Goal: Task Accomplishment & Management: Complete application form

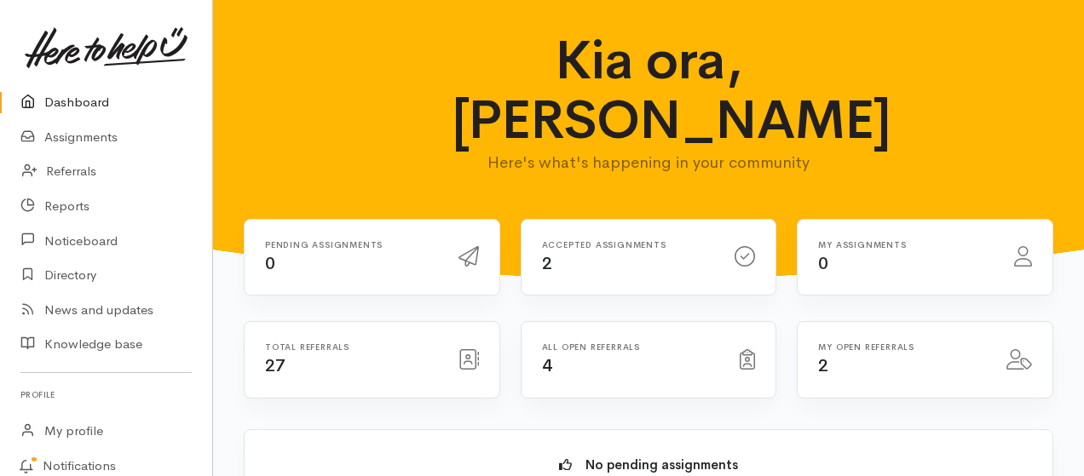
click at [84, 102] on link "Dashboard" at bounding box center [106, 102] width 212 height 35
click at [71, 172] on link "Referrals" at bounding box center [106, 171] width 212 height 35
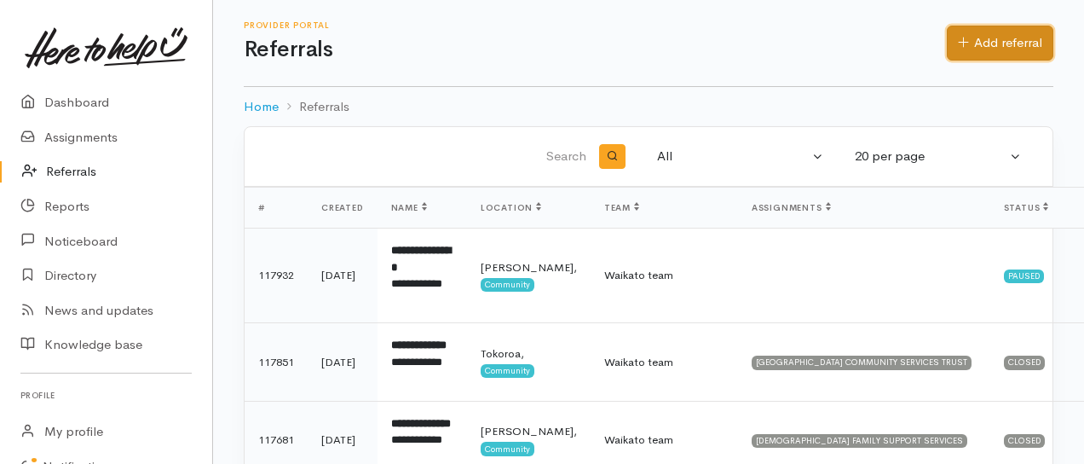
click at [998, 44] on link "Add referral" at bounding box center [1000, 43] width 107 height 35
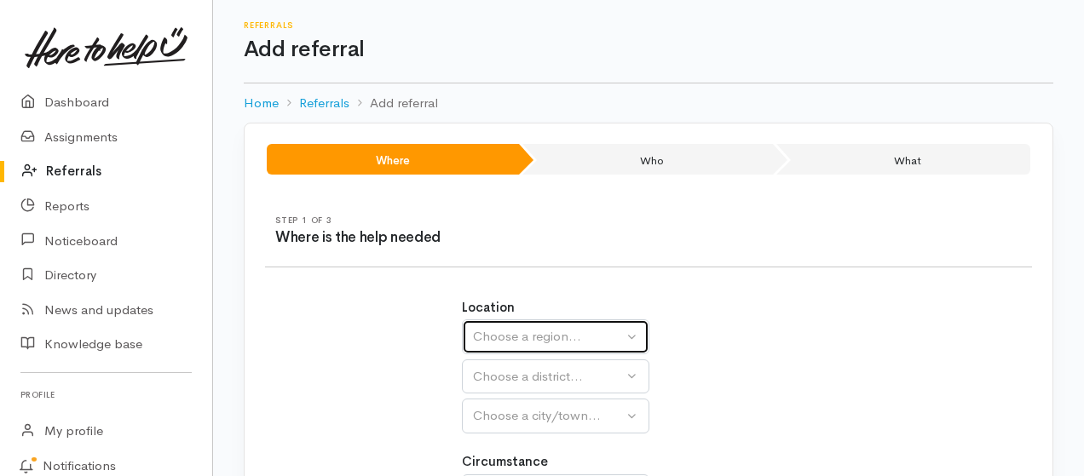
click at [513, 340] on div "Choose a region..." at bounding box center [548, 337] width 150 height 20
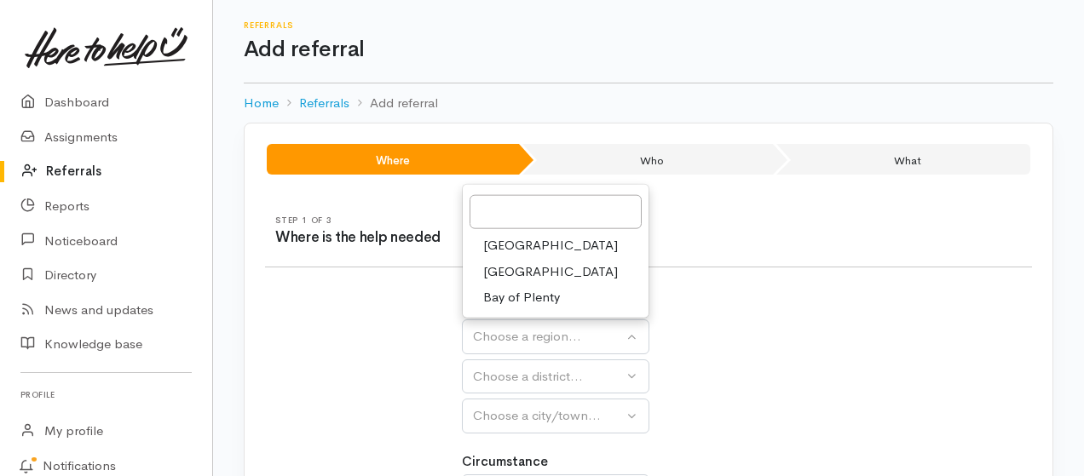
click at [509, 267] on span "Waikato" at bounding box center [550, 273] width 135 height 20
select select "3"
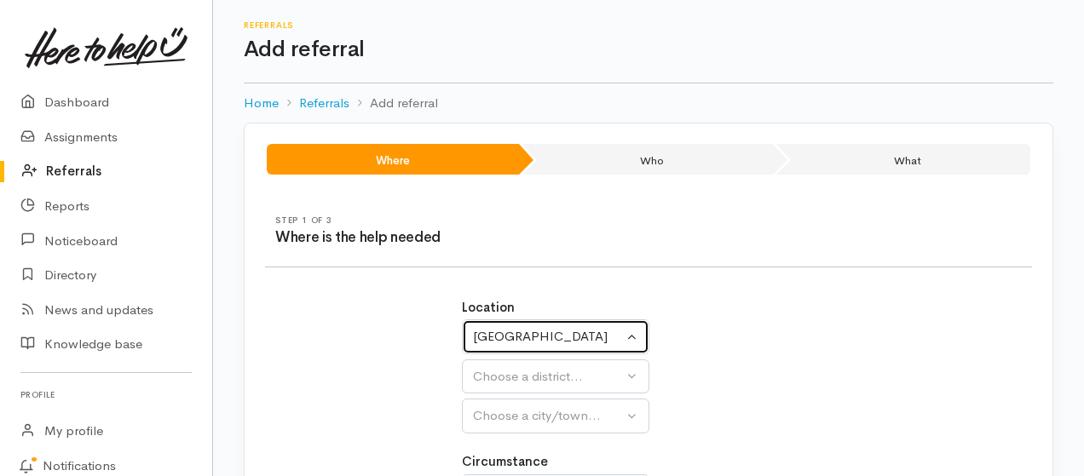
select select
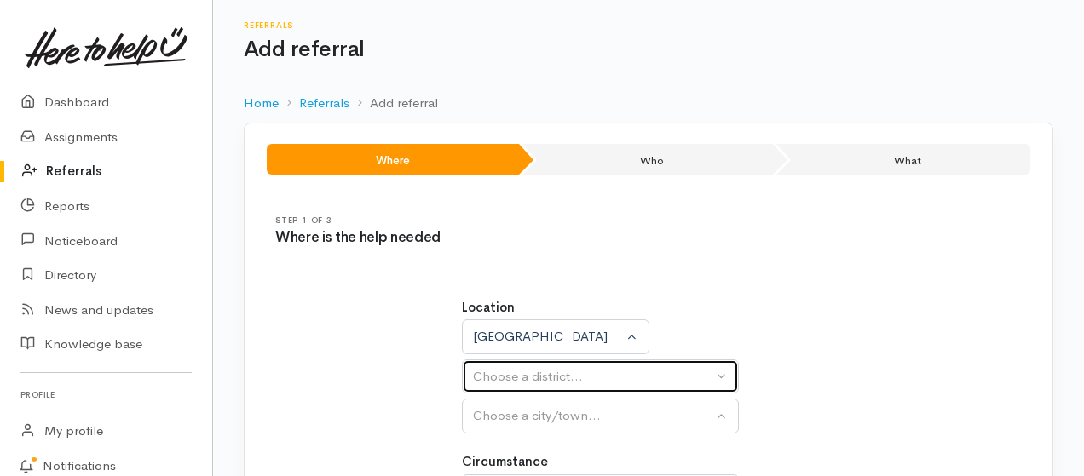
click at [510, 378] on div "Choose a district..." at bounding box center [593, 377] width 240 height 20
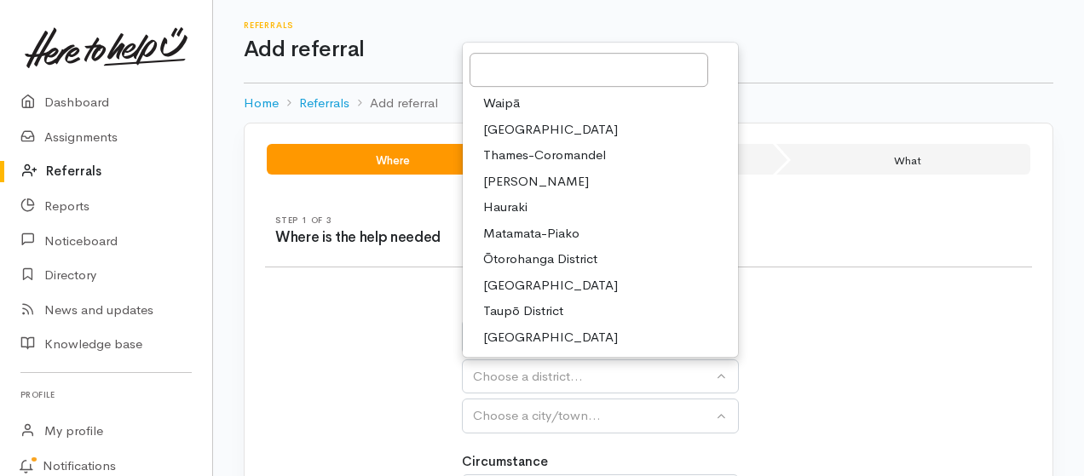
click at [514, 179] on span "[PERSON_NAME]" at bounding box center [536, 182] width 106 height 20
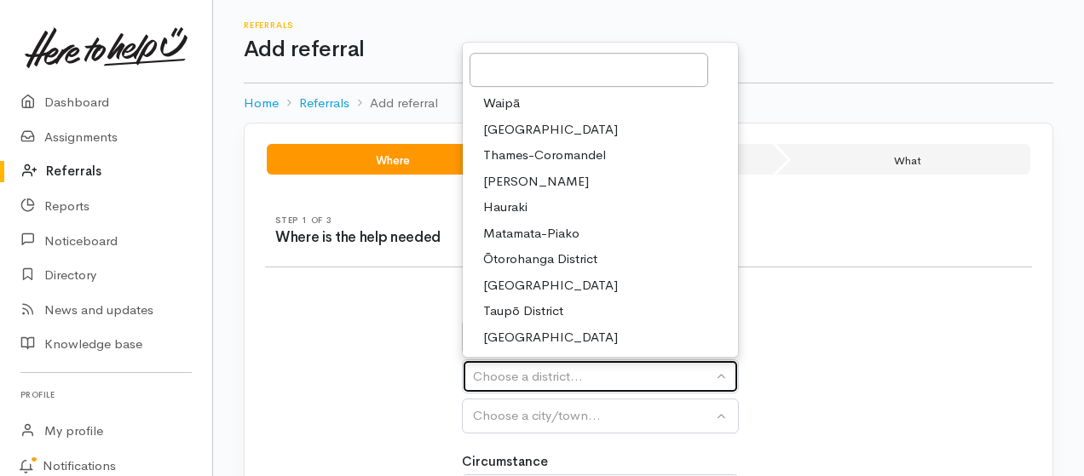
select select "4"
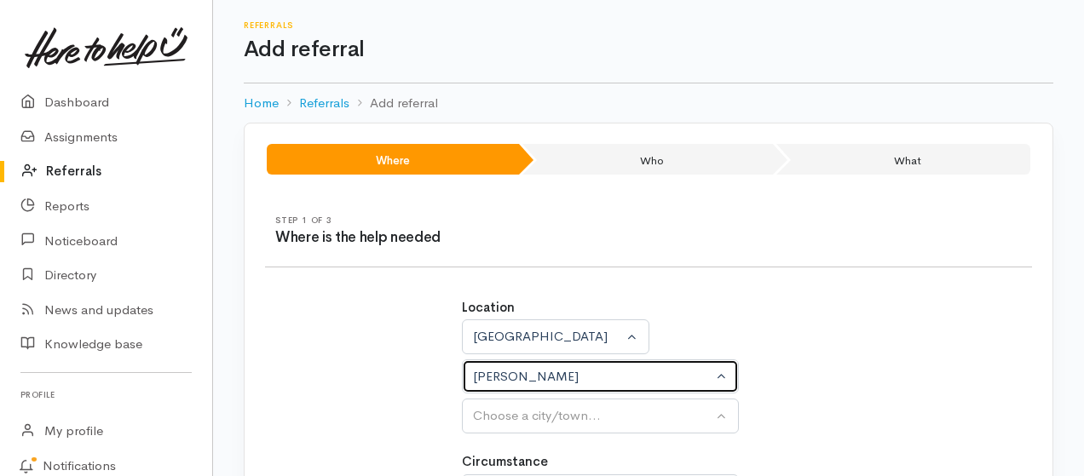
select select
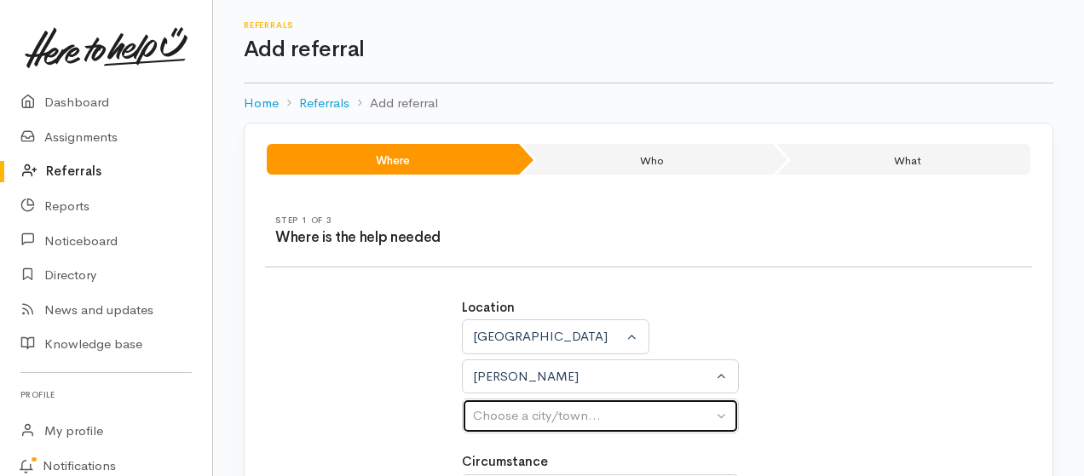
click at [498, 408] on div "Choose a city/town..." at bounding box center [593, 417] width 240 height 20
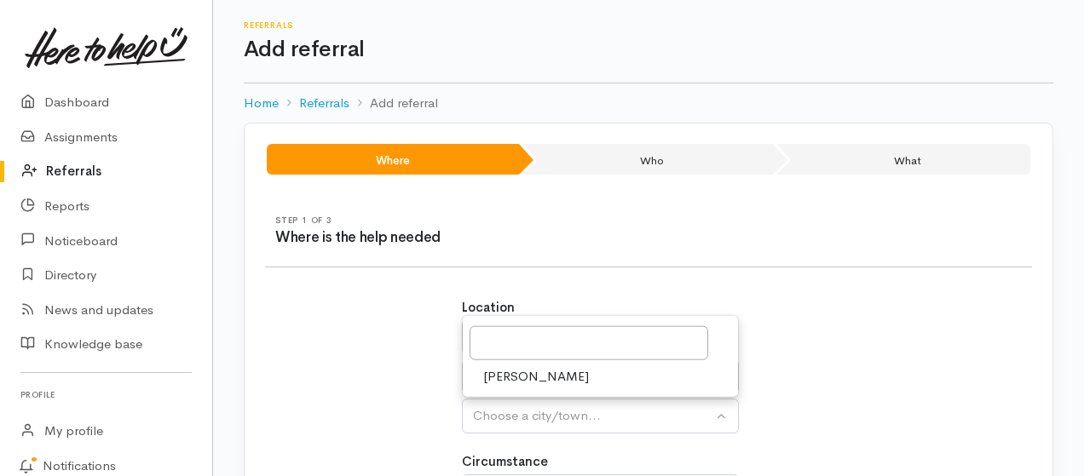
click at [517, 381] on span "[PERSON_NAME]" at bounding box center [536, 377] width 106 height 20
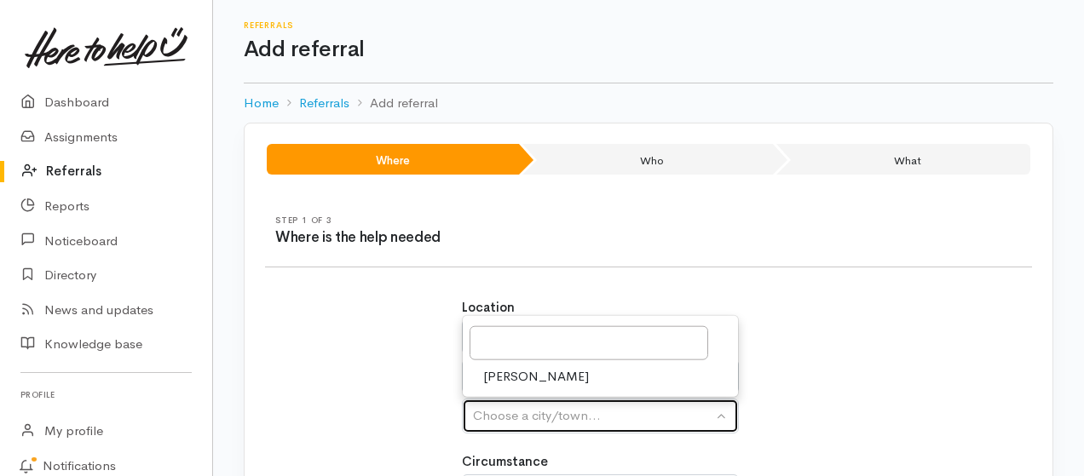
select select "1"
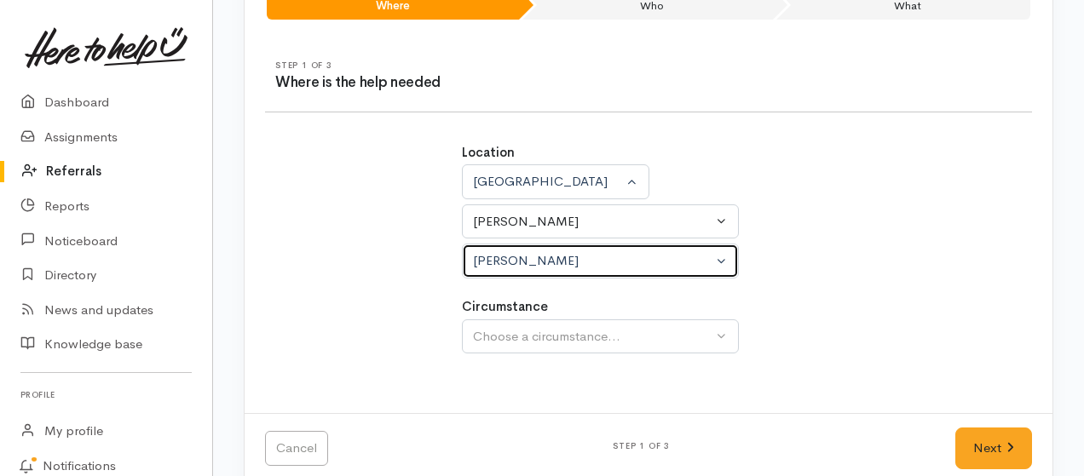
scroll to position [179, 0]
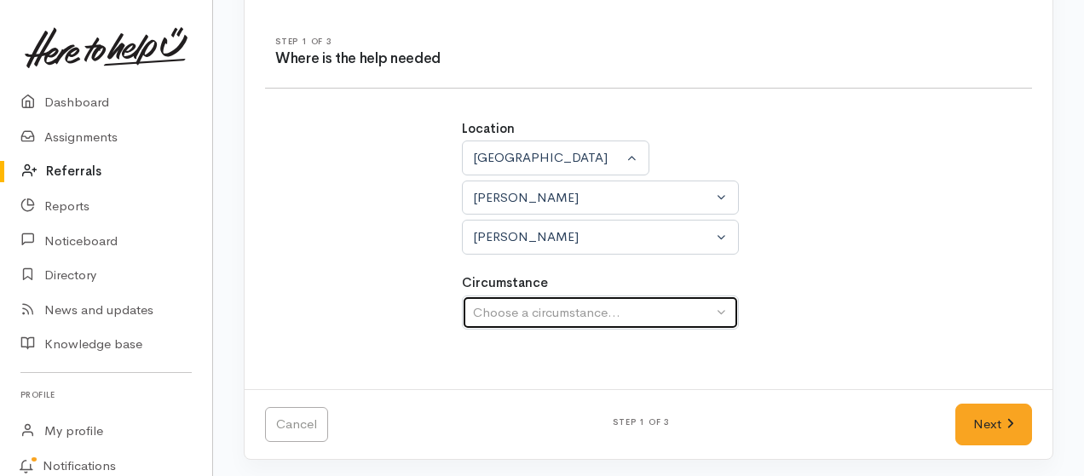
click at [513, 312] on div "Choose a circumstance..." at bounding box center [593, 313] width 240 height 20
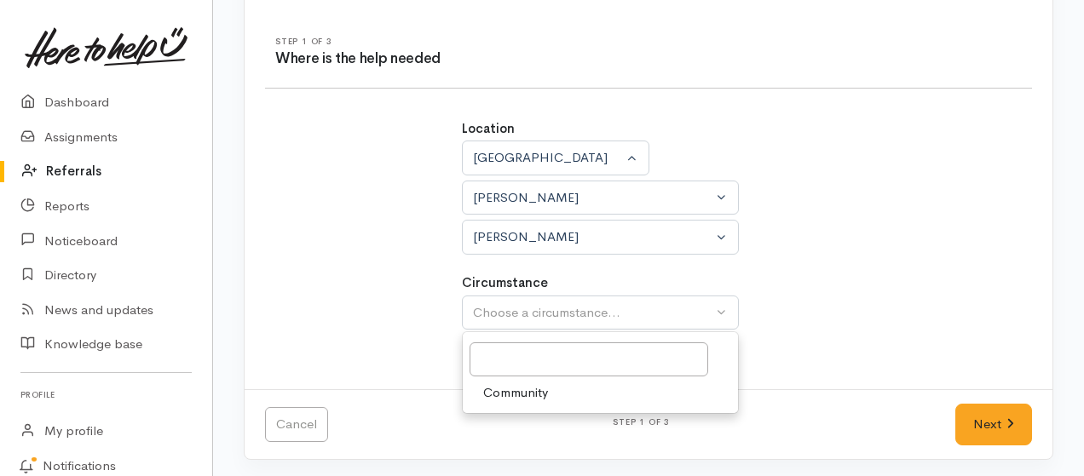
click at [520, 396] on span "Community" at bounding box center [515, 394] width 65 height 20
select select "2"
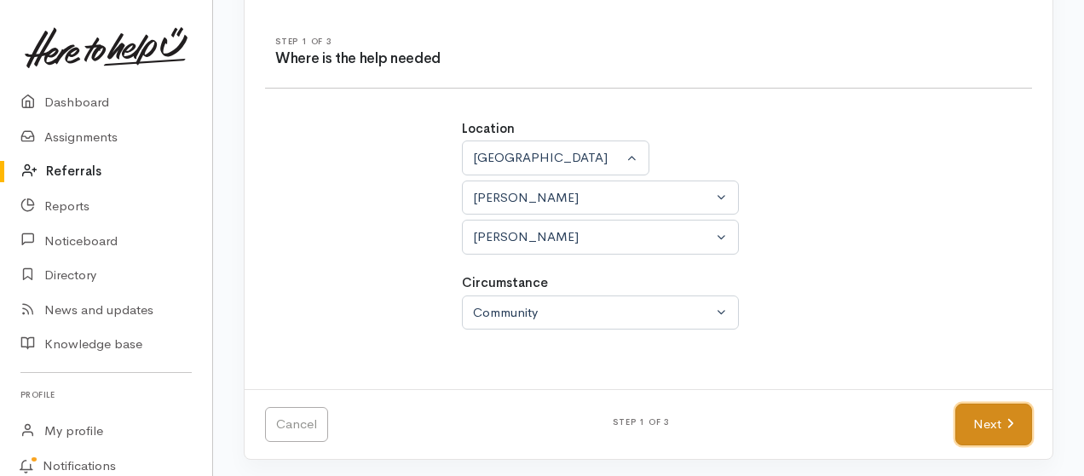
click at [972, 423] on link "Next" at bounding box center [994, 425] width 77 height 42
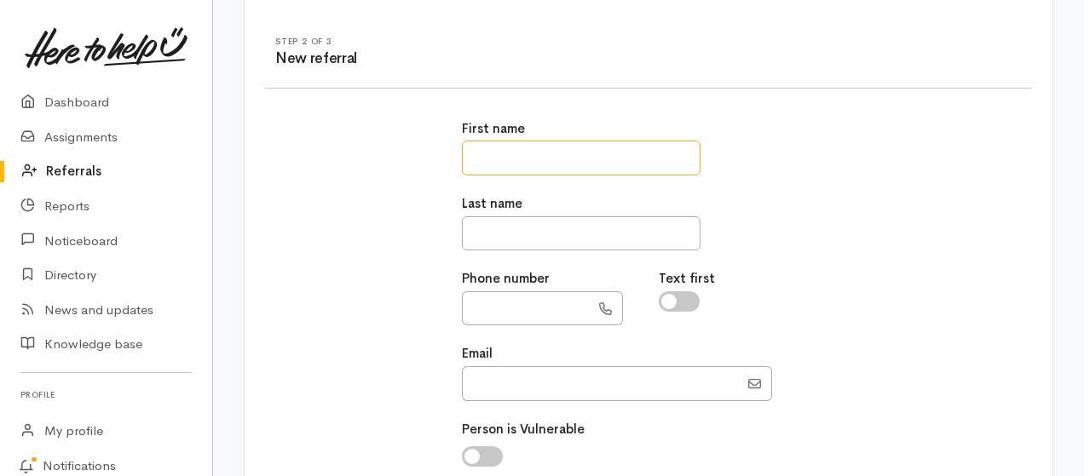
click at [568, 163] on input "text" at bounding box center [581, 158] width 239 height 35
type input "*****"
click at [575, 241] on input "text" at bounding box center [581, 234] width 239 height 35
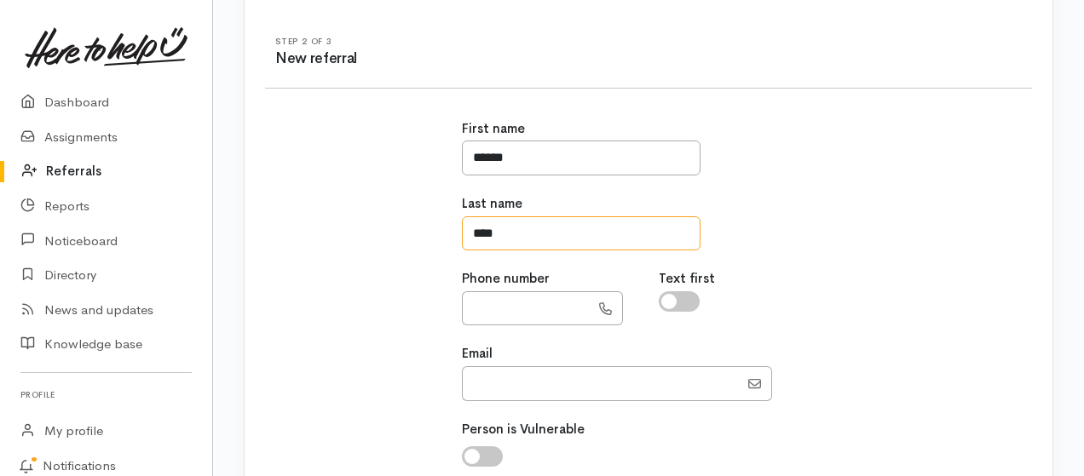
type input "****"
click at [529, 311] on input "text" at bounding box center [526, 309] width 128 height 35
type input "**********"
click at [670, 306] on input "checkbox" at bounding box center [679, 302] width 41 height 20
checkbox input "true"
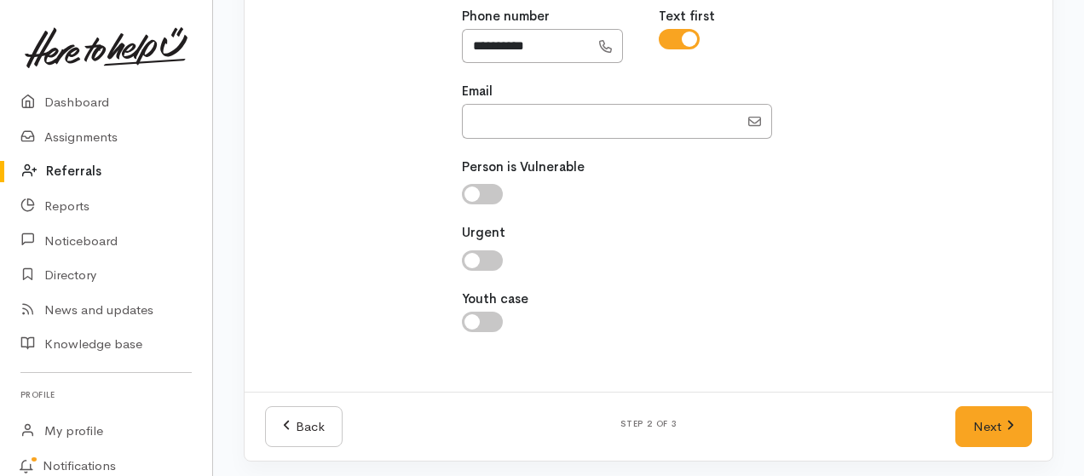
scroll to position [443, 0]
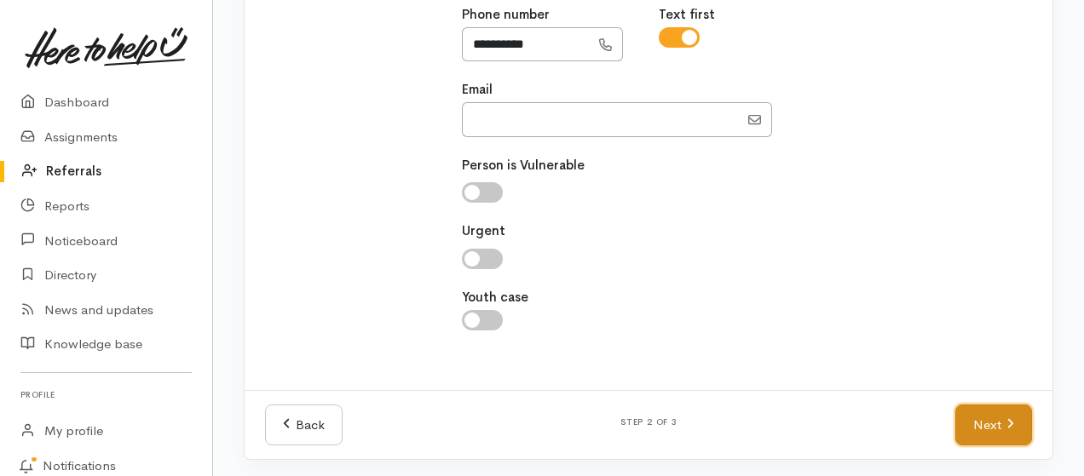
click at [982, 424] on link "Next" at bounding box center [994, 426] width 77 height 42
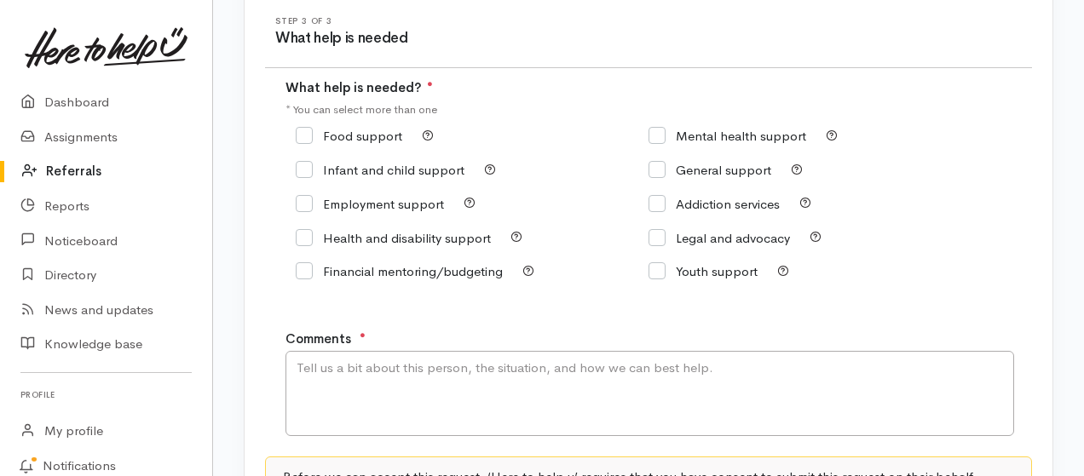
scroll to position [186, 0]
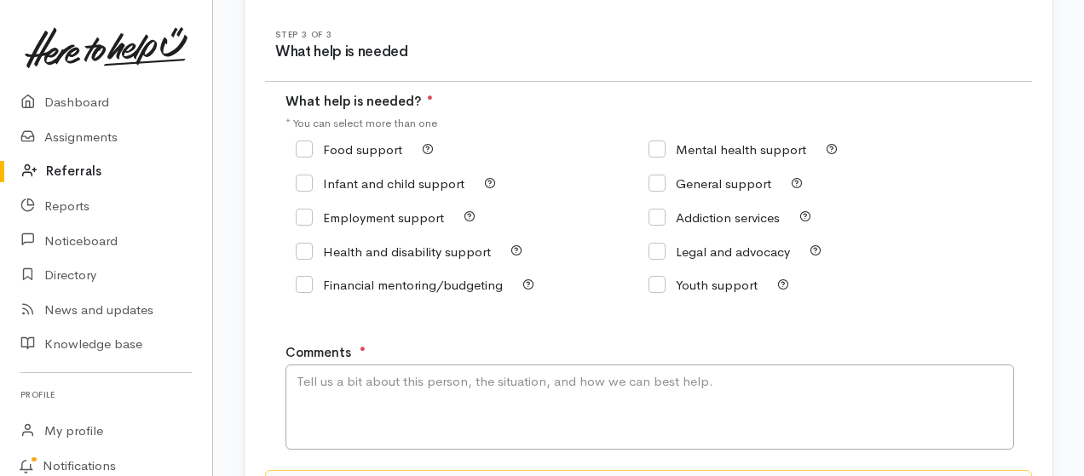
drag, startPoint x: 307, startPoint y: 144, endPoint x: 353, endPoint y: 176, distance: 56.3
click at [308, 145] on input "Food support" at bounding box center [349, 149] width 107 height 13
checkbox input "true"
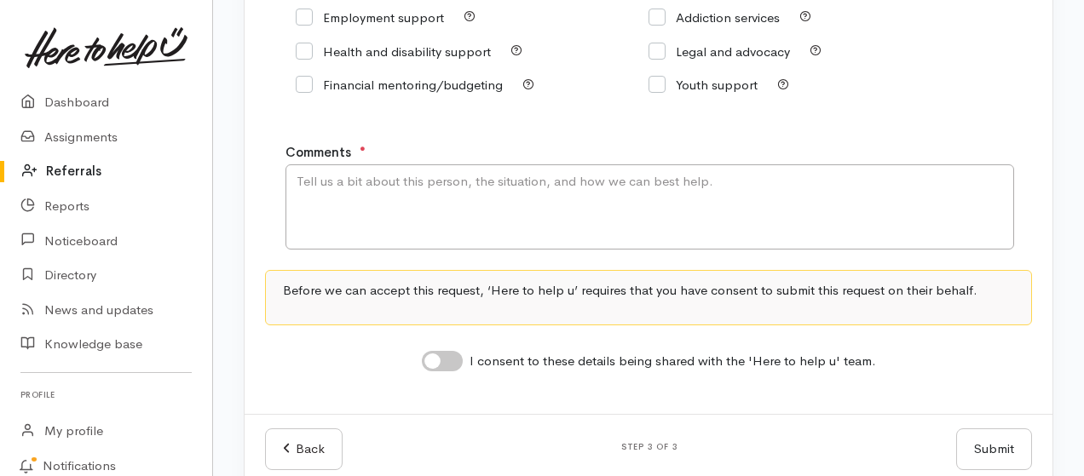
scroll to position [413, 0]
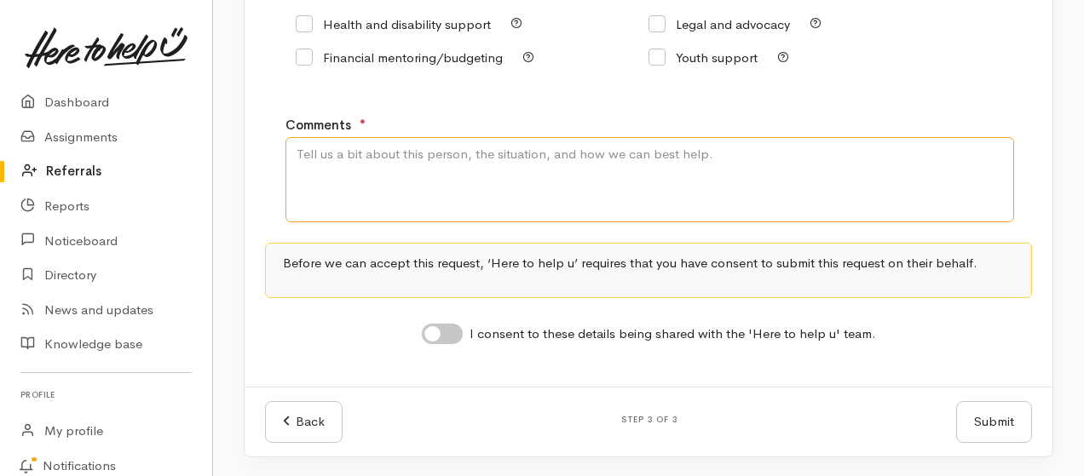
click at [496, 165] on textarea "Comments" at bounding box center [650, 179] width 729 height 85
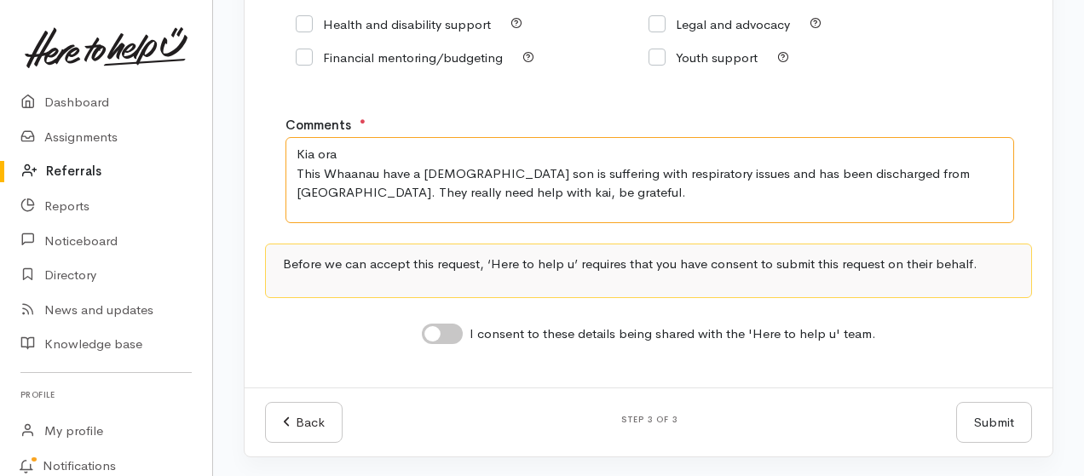
type textarea "Kia ora This Whaanau have a 1 year old son is suffering with respiratory issues…"
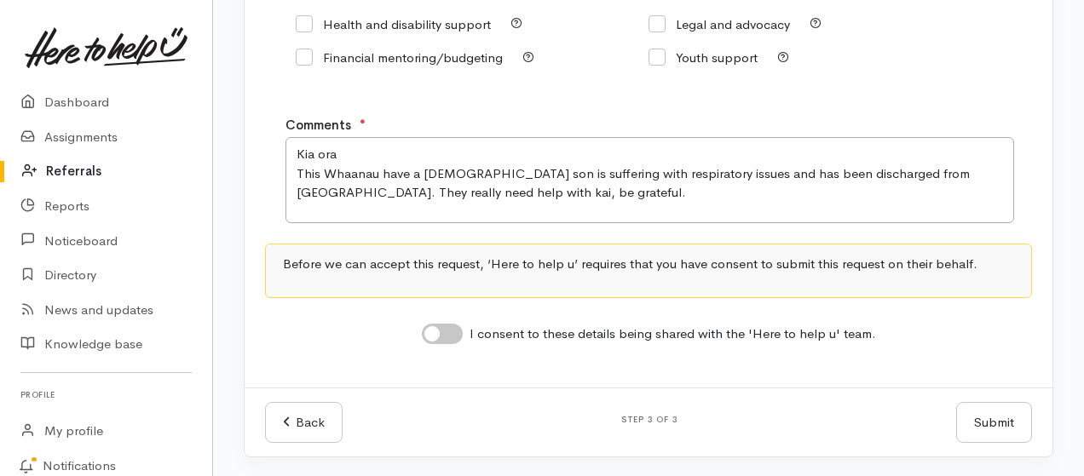
click at [445, 333] on input "I consent to these details being shared with the 'Here to help u' team." at bounding box center [442, 334] width 41 height 20
checkbox input "true"
click at [997, 421] on button "Submit" at bounding box center [994, 423] width 76 height 42
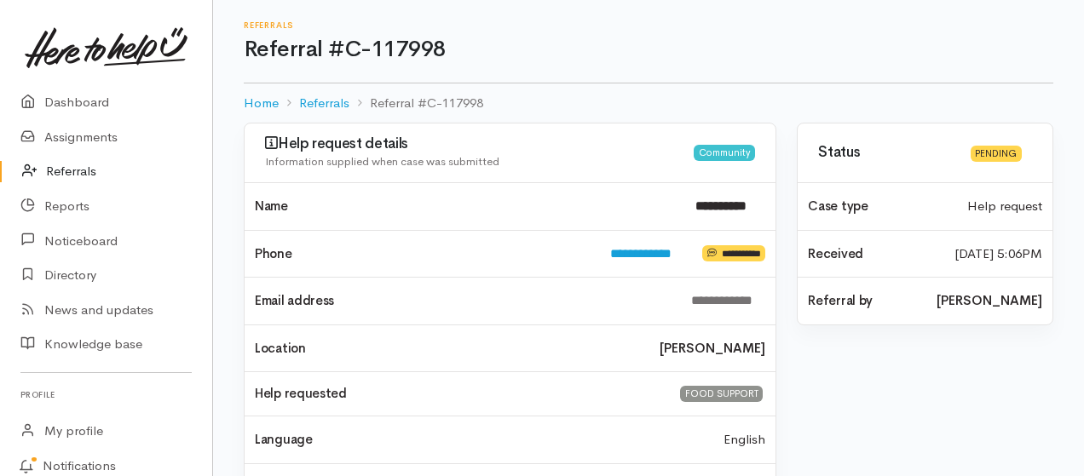
scroll to position [90, 0]
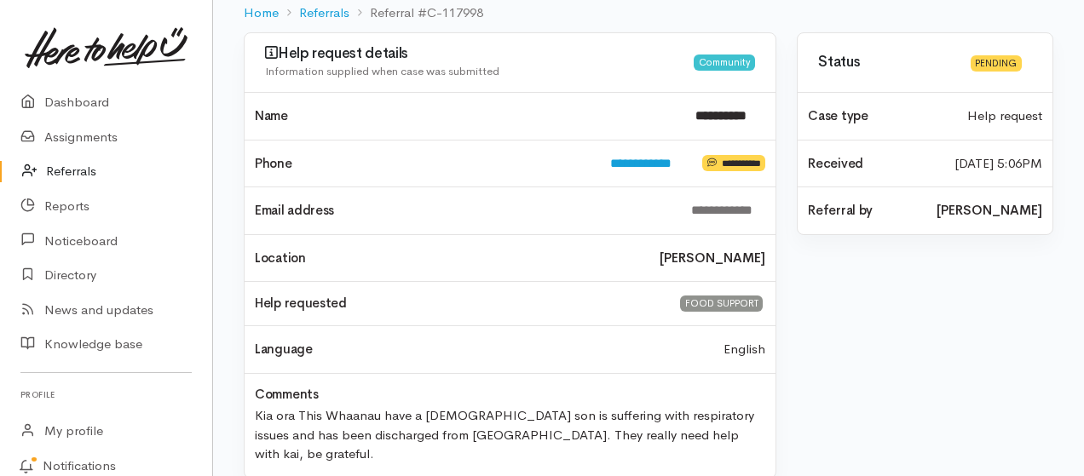
click at [75, 173] on link "Referrals" at bounding box center [106, 171] width 212 height 35
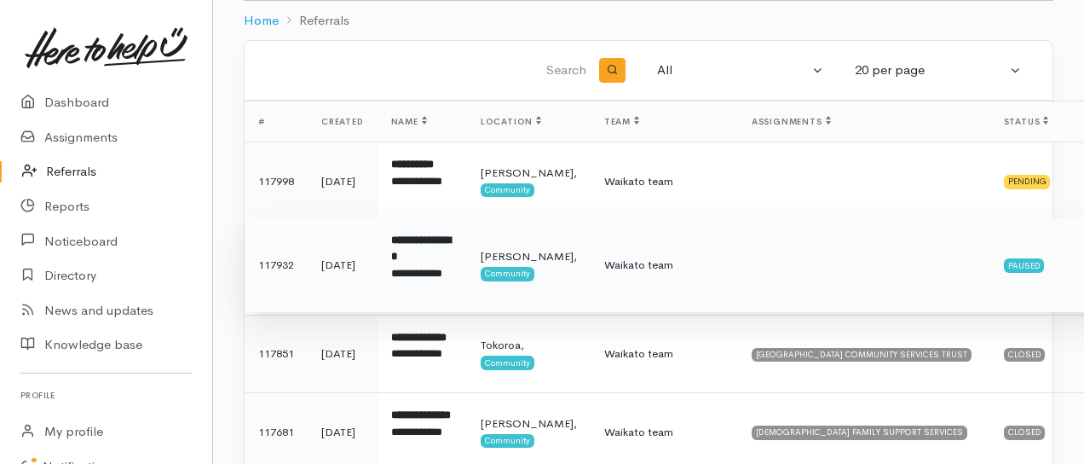
scroll to position [113, 0]
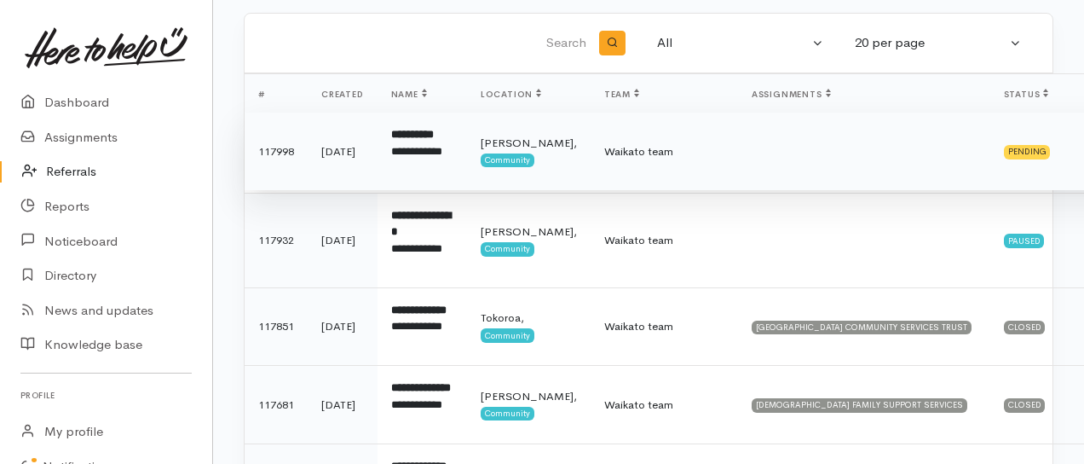
click at [413, 131] on b "**********" at bounding box center [412, 134] width 43 height 11
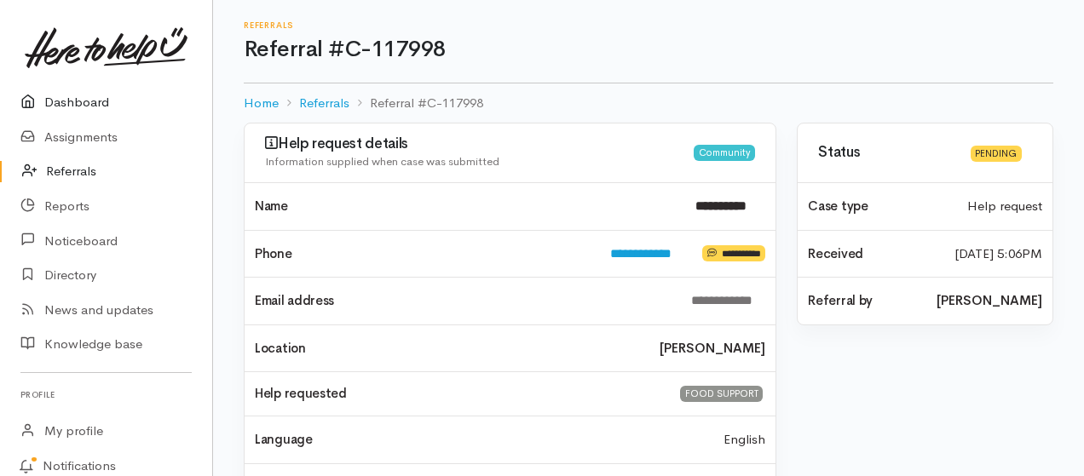
click at [77, 106] on link "Dashboard" at bounding box center [106, 102] width 212 height 35
